Goal: Task Accomplishment & Management: Manage account settings

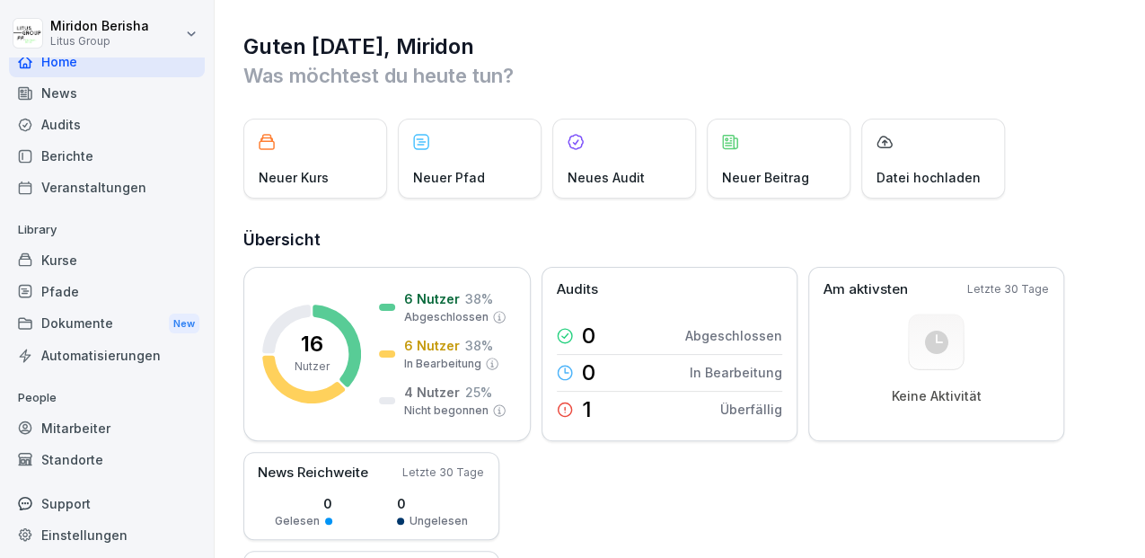
scroll to position [18, 0]
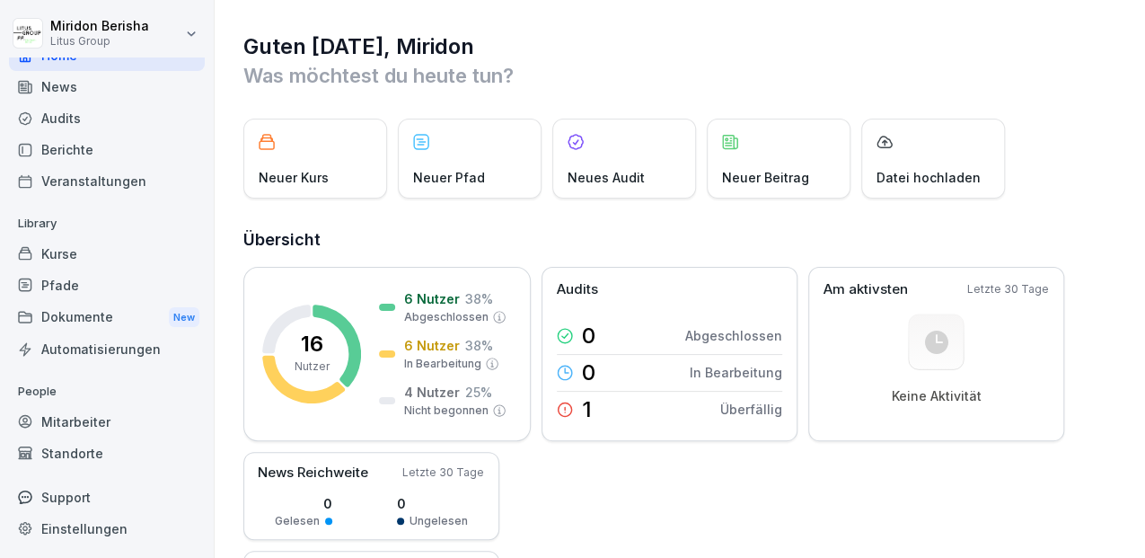
click at [53, 449] on div "Standorte" at bounding box center [107, 452] width 196 height 31
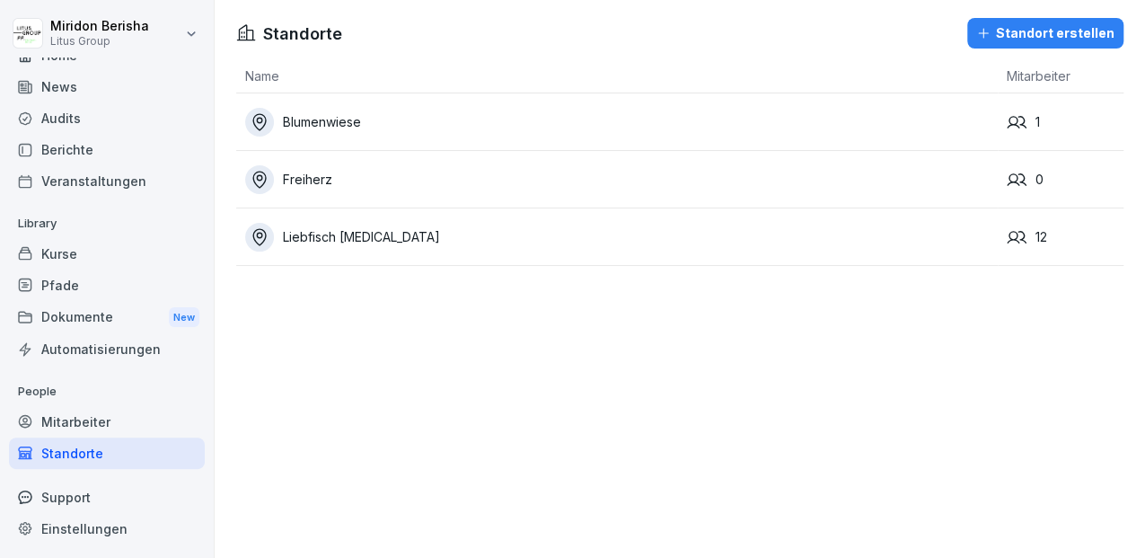
click at [329, 234] on div "Liebfisch [MEDICAL_DATA]" at bounding box center [621, 237] width 753 height 29
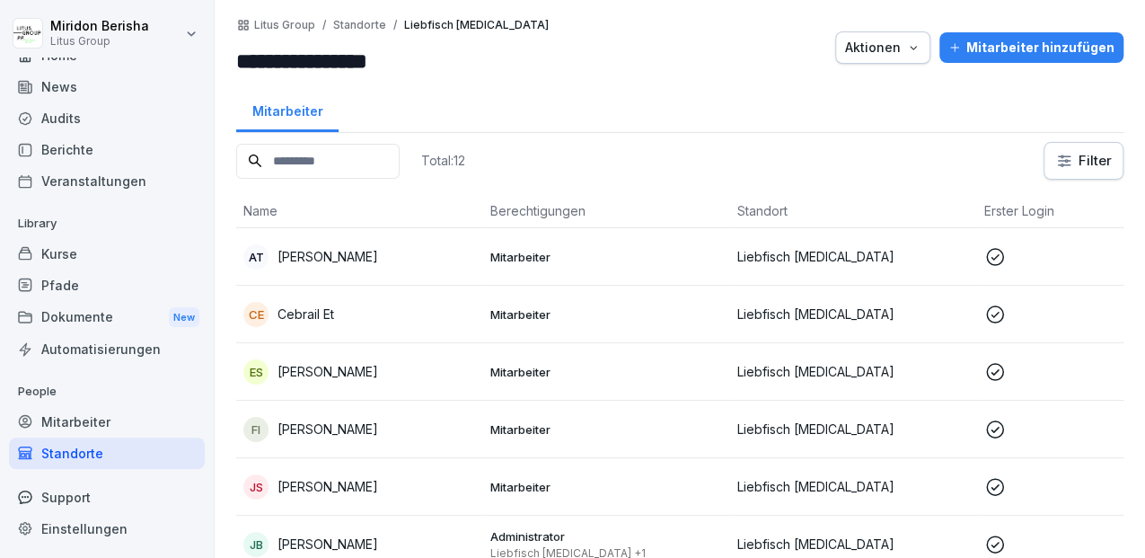
click at [296, 310] on p "Cebrail Et" at bounding box center [306, 314] width 57 height 19
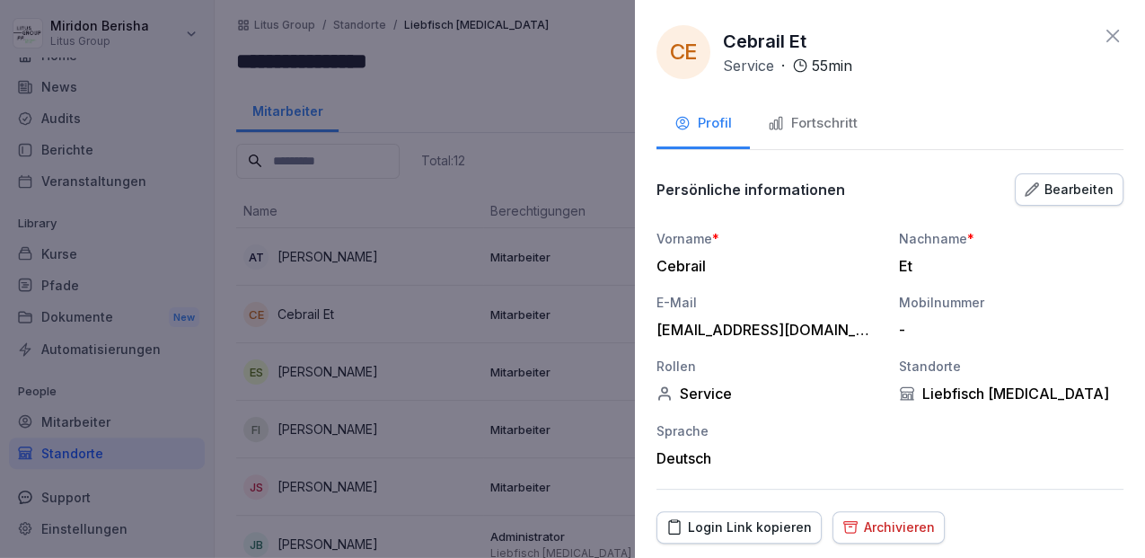
click at [1040, 198] on button "Bearbeiten" at bounding box center [1069, 189] width 109 height 32
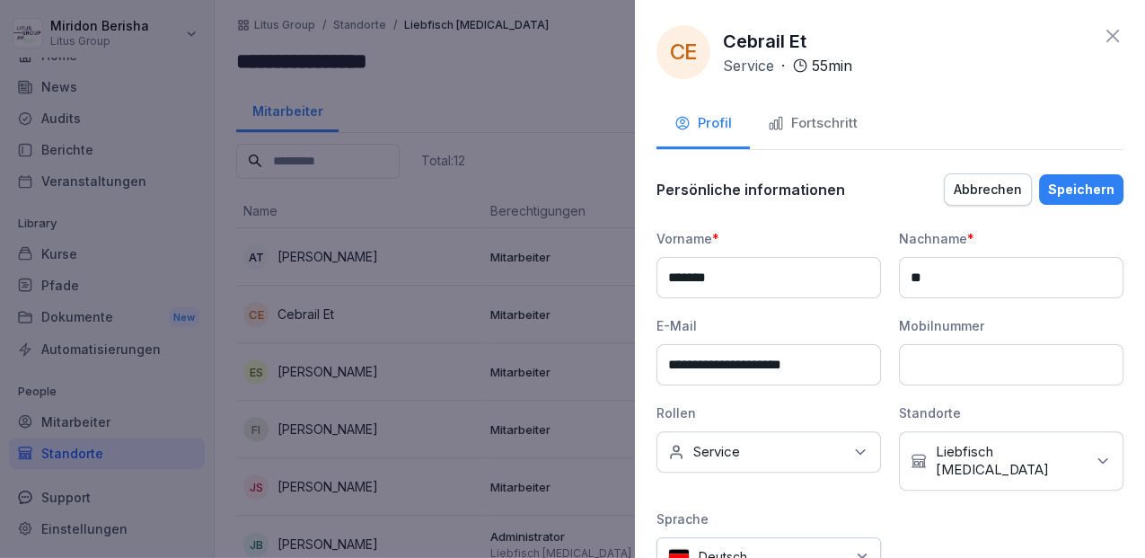
click at [1104, 43] on icon at bounding box center [1113, 36] width 22 height 22
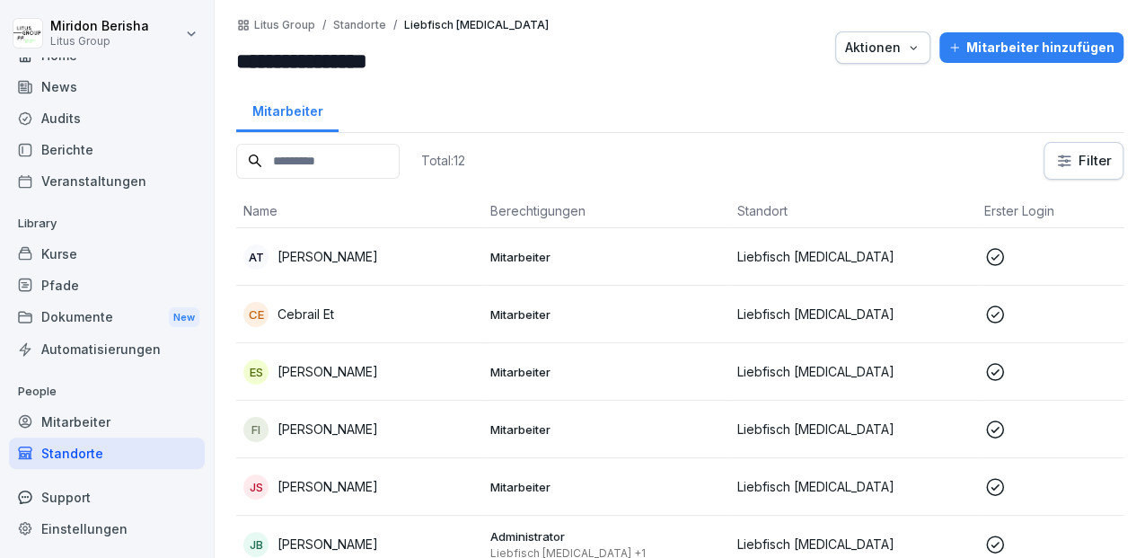
click at [925, 40] on button "Aktionen" at bounding box center [882, 47] width 95 height 32
click at [1030, 119] on html "**********" at bounding box center [572, 279] width 1145 height 558
click at [1058, 155] on html "**********" at bounding box center [572, 279] width 1145 height 558
click at [320, 318] on p "Cebrail Et" at bounding box center [306, 314] width 57 height 19
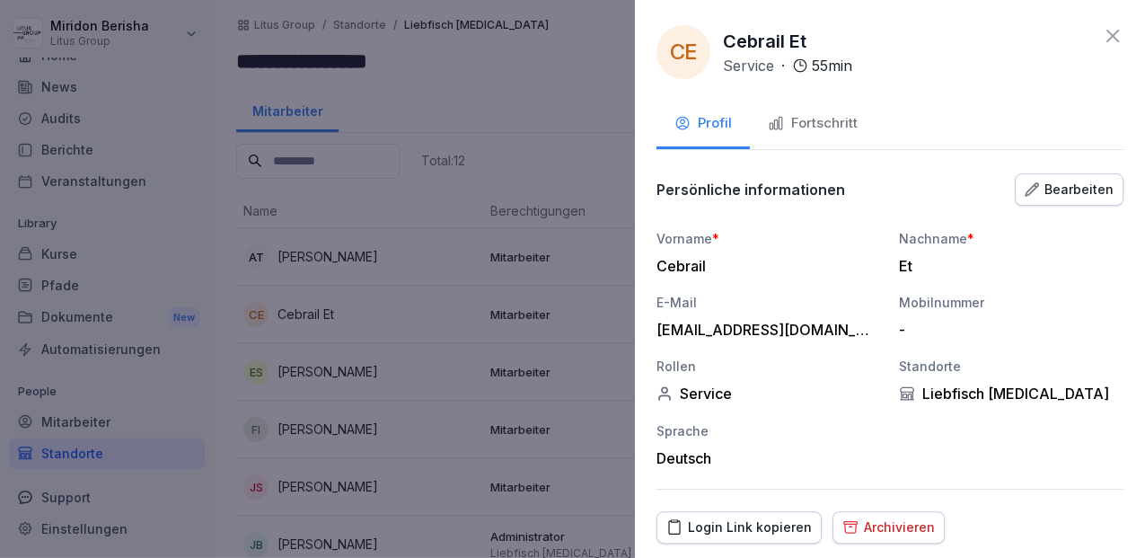
click at [819, 123] on div "Fortschritt" at bounding box center [813, 123] width 90 height 21
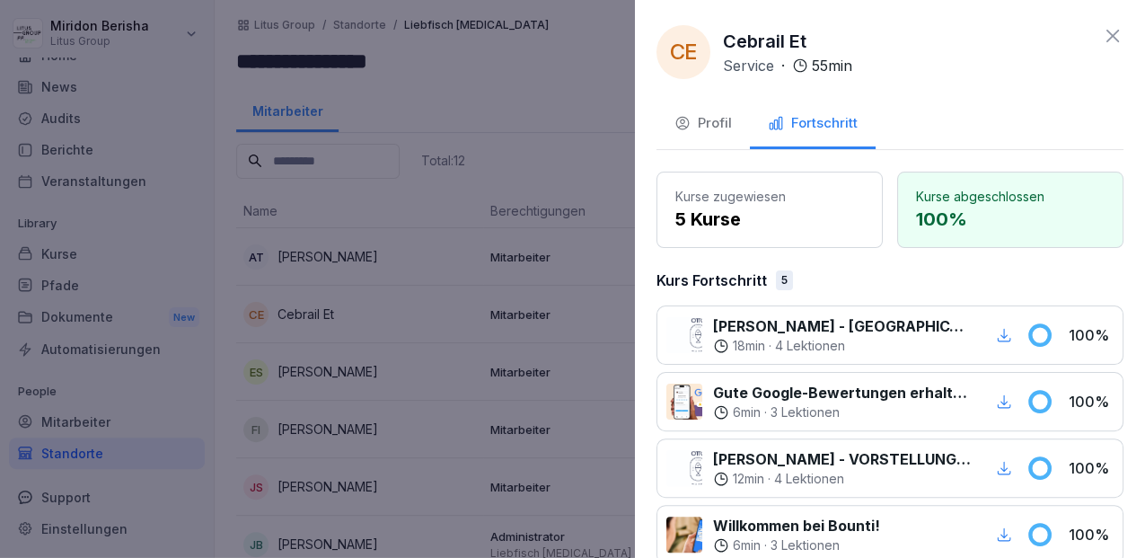
click at [719, 126] on div "Profil" at bounding box center [703, 123] width 57 height 21
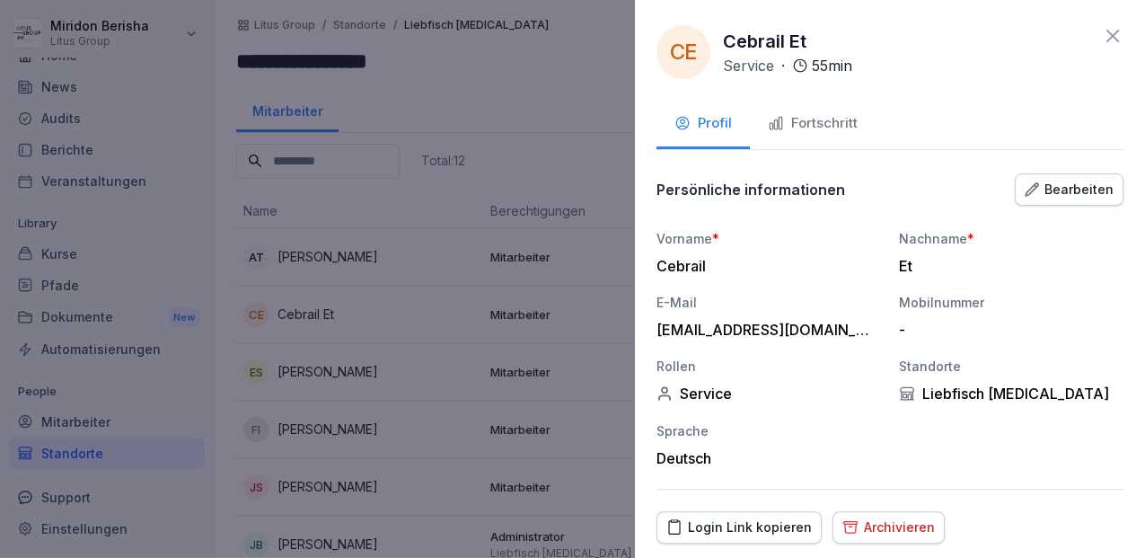
click at [1063, 190] on div "Bearbeiten" at bounding box center [1069, 190] width 89 height 20
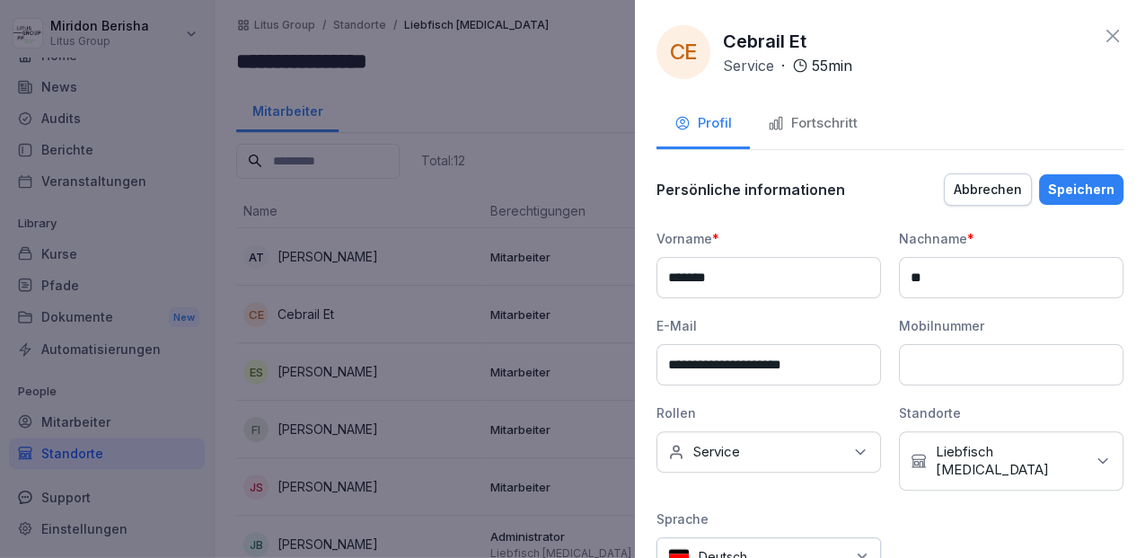
click at [1063, 190] on div "Speichern" at bounding box center [1081, 190] width 66 height 20
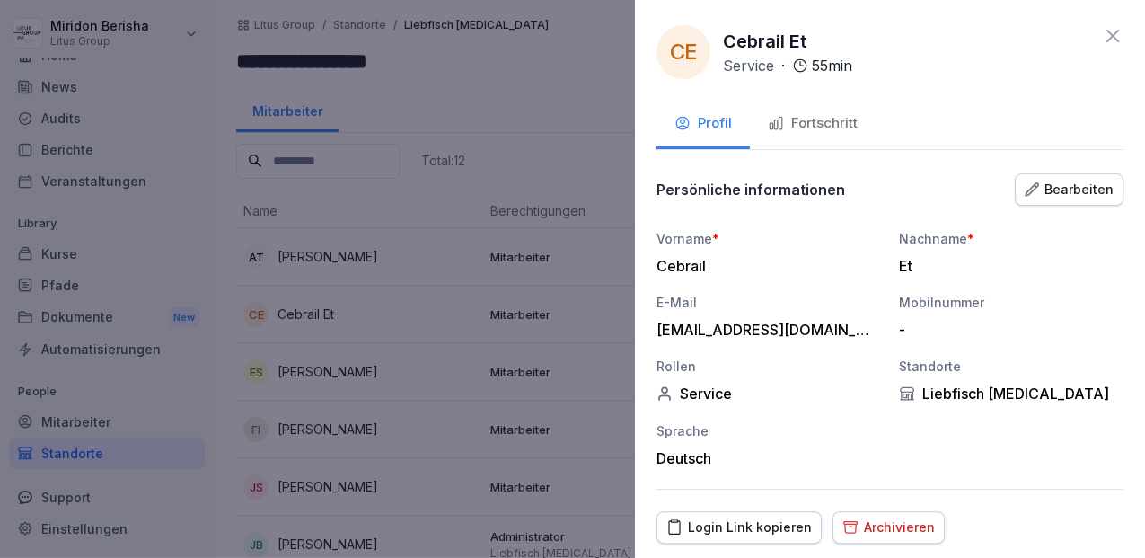
click at [1102, 36] on icon at bounding box center [1113, 36] width 22 height 22
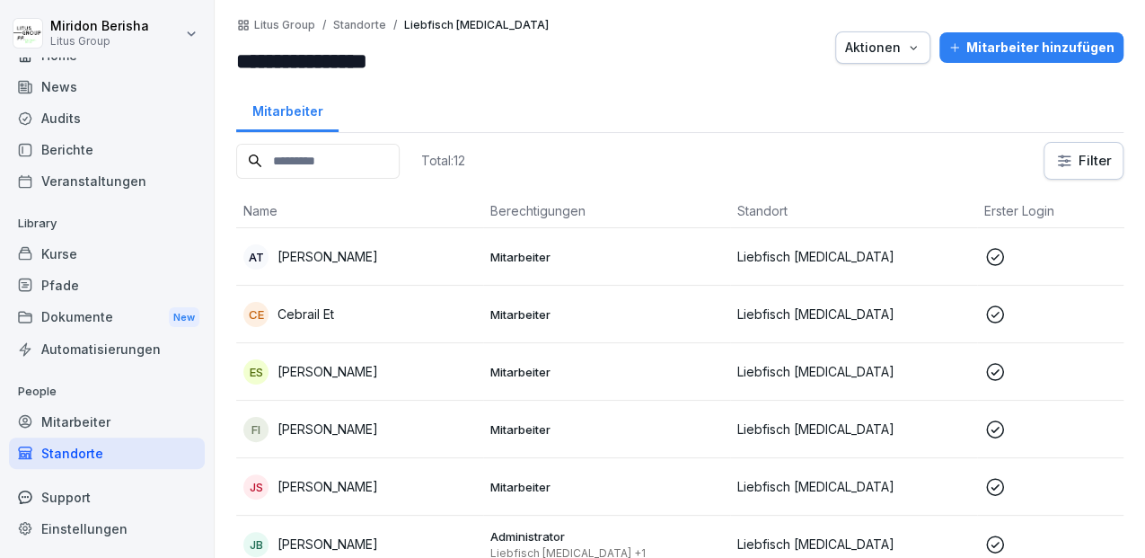
click at [1029, 47] on div "Mitarbeiter hinzufügen" at bounding box center [1032, 48] width 166 height 20
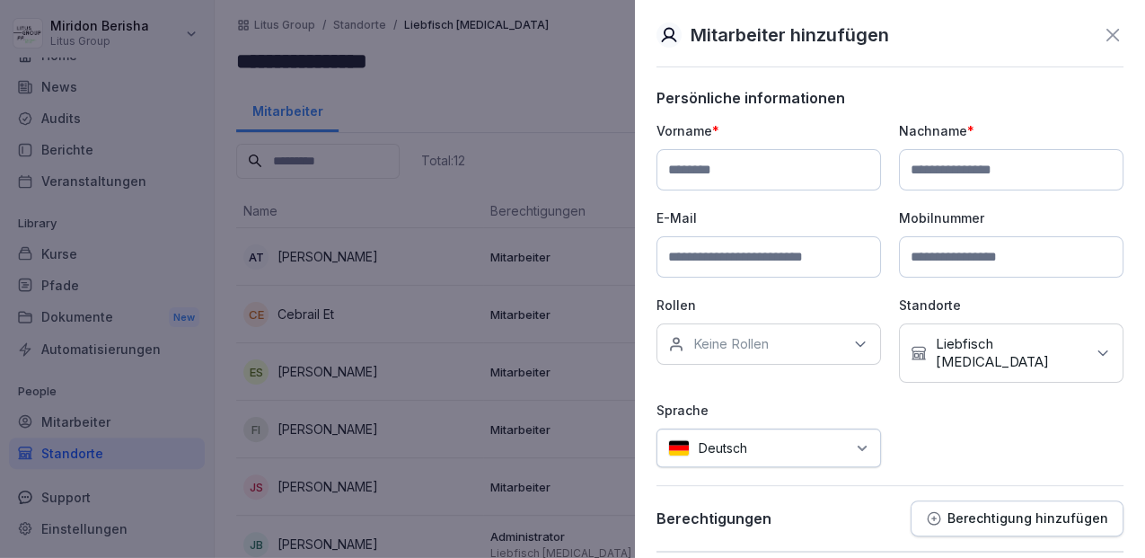
click at [1104, 32] on icon at bounding box center [1113, 35] width 22 height 22
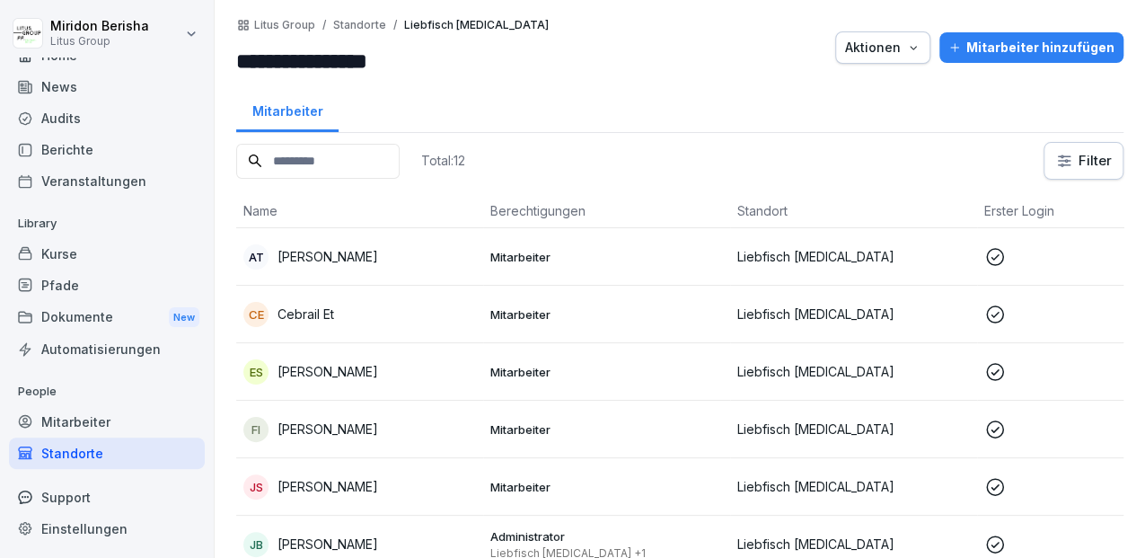
click at [878, 55] on div "Aktionen" at bounding box center [882, 48] width 75 height 20
click at [598, 70] on html "**********" at bounding box center [572, 279] width 1145 height 558
click at [72, 522] on div "Einstellungen" at bounding box center [107, 528] width 196 height 31
select select "**"
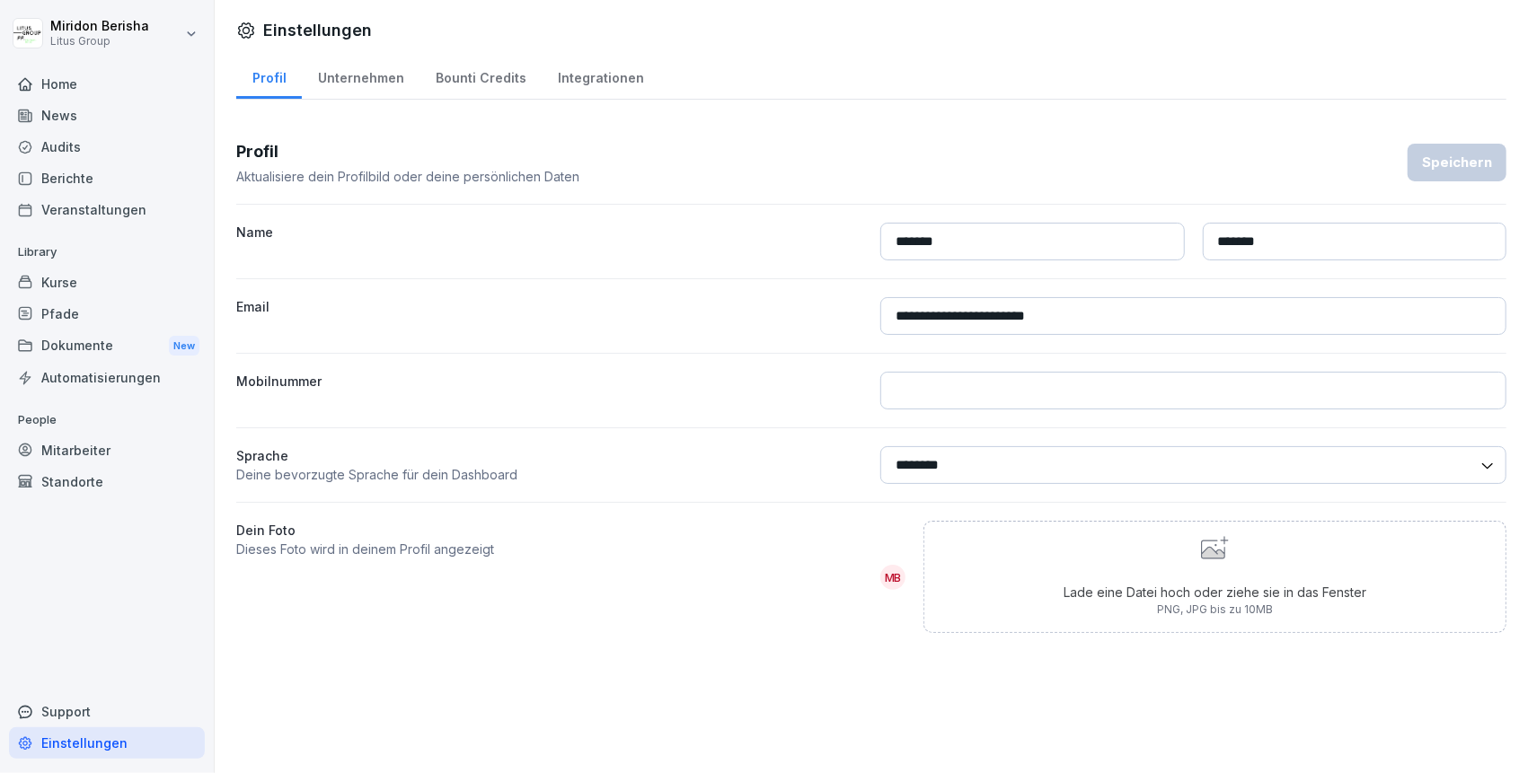
click at [90, 350] on div "Dokumente New" at bounding box center [107, 346] width 196 height 33
